Goal: Go to known website: Access a specific website the user already knows

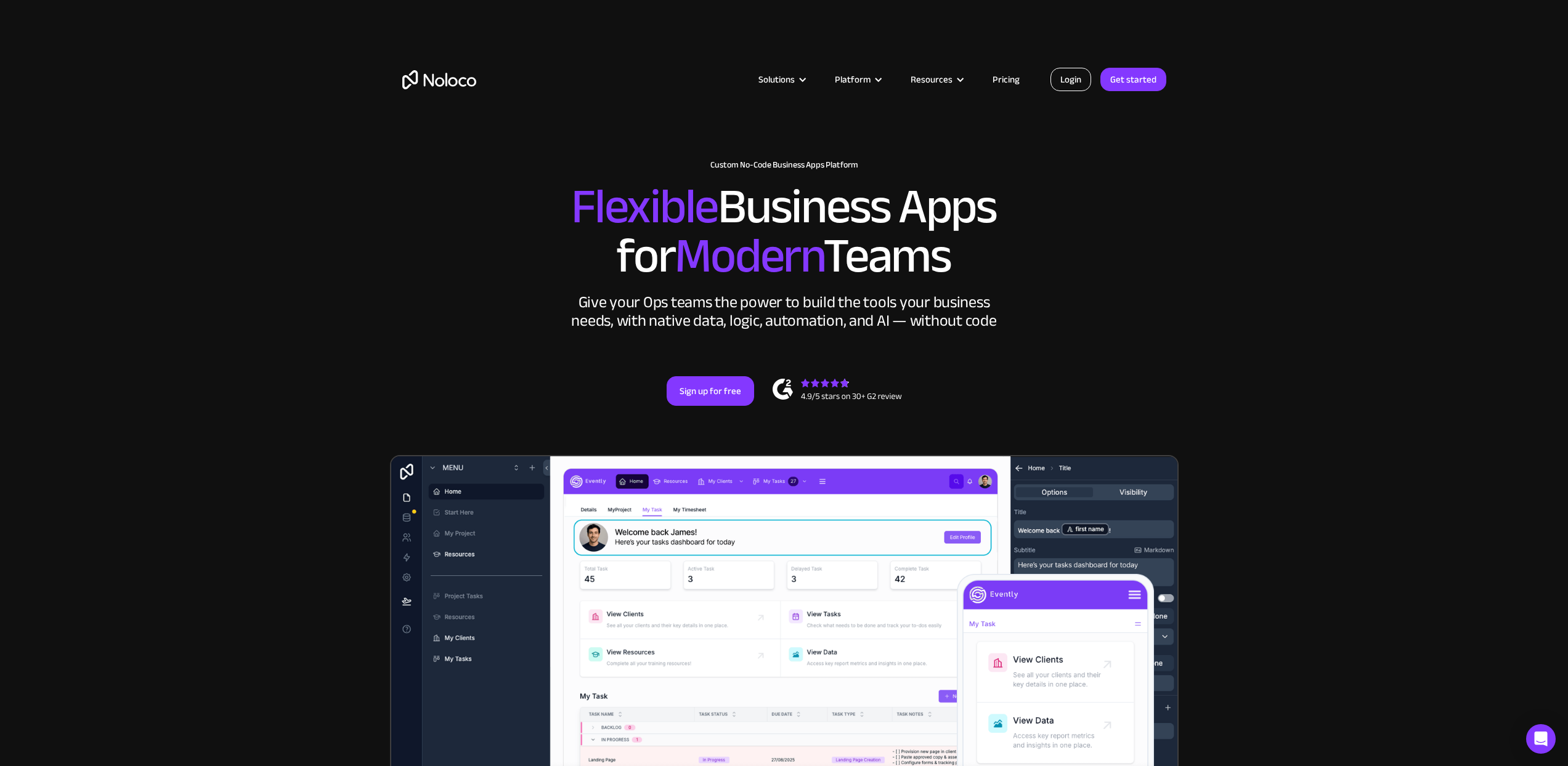
click at [1076, 77] on link "Login" at bounding box center [1071, 79] width 41 height 24
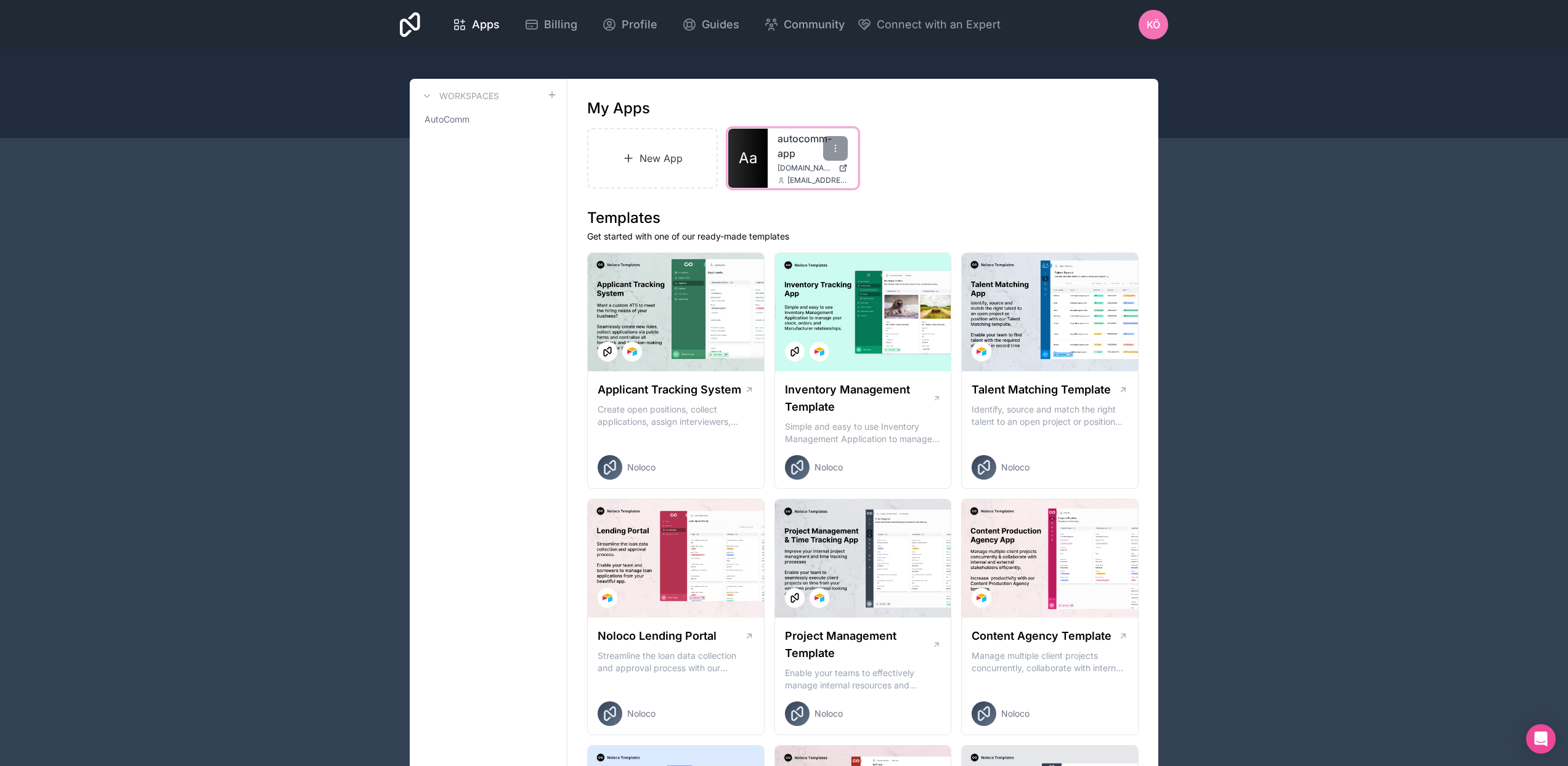
click at [772, 164] on div "autocomm-app app.autocomm.io kaan@autocomm.io" at bounding box center [812, 158] width 90 height 59
click at [760, 163] on link "Aa" at bounding box center [747, 158] width 39 height 59
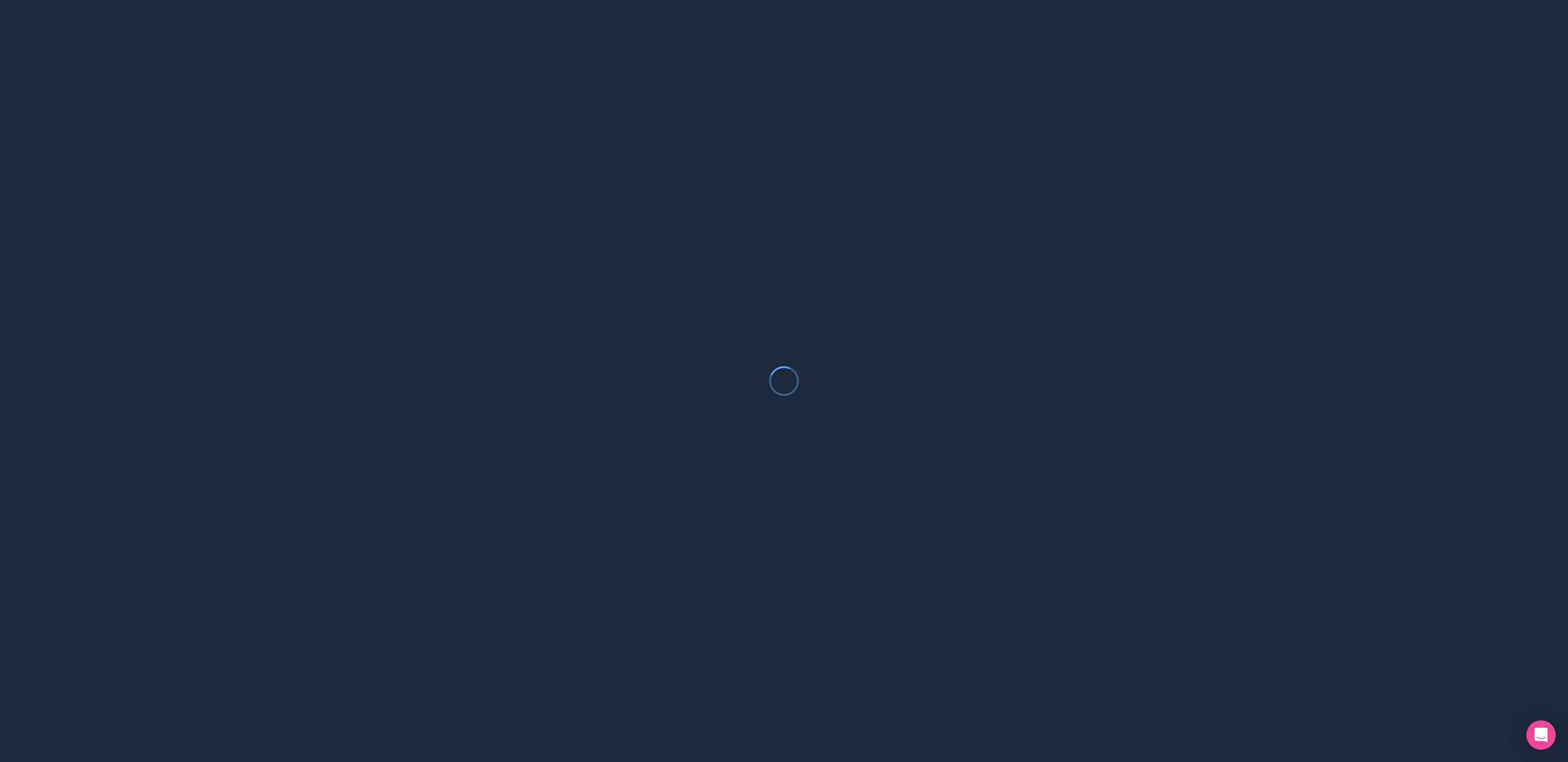
click at [756, 162] on div at bounding box center [784, 381] width 1568 height 762
